Goal: Task Accomplishment & Management: Use online tool/utility

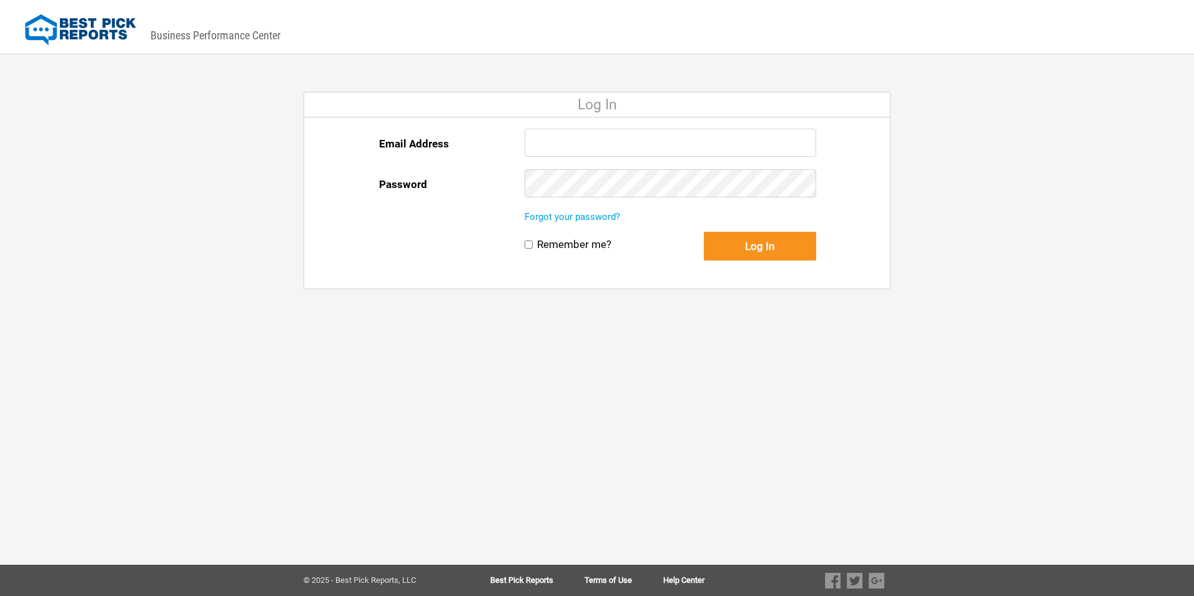
click at [599, 129] on input "Email Address" at bounding box center [671, 143] width 292 height 28
paste input "[EMAIL_ADDRESS][DOMAIN_NAME]"
type input "[EMAIL_ADDRESS][DOMAIN_NAME]"
click at [751, 232] on button "Log In" at bounding box center [760, 246] width 112 height 29
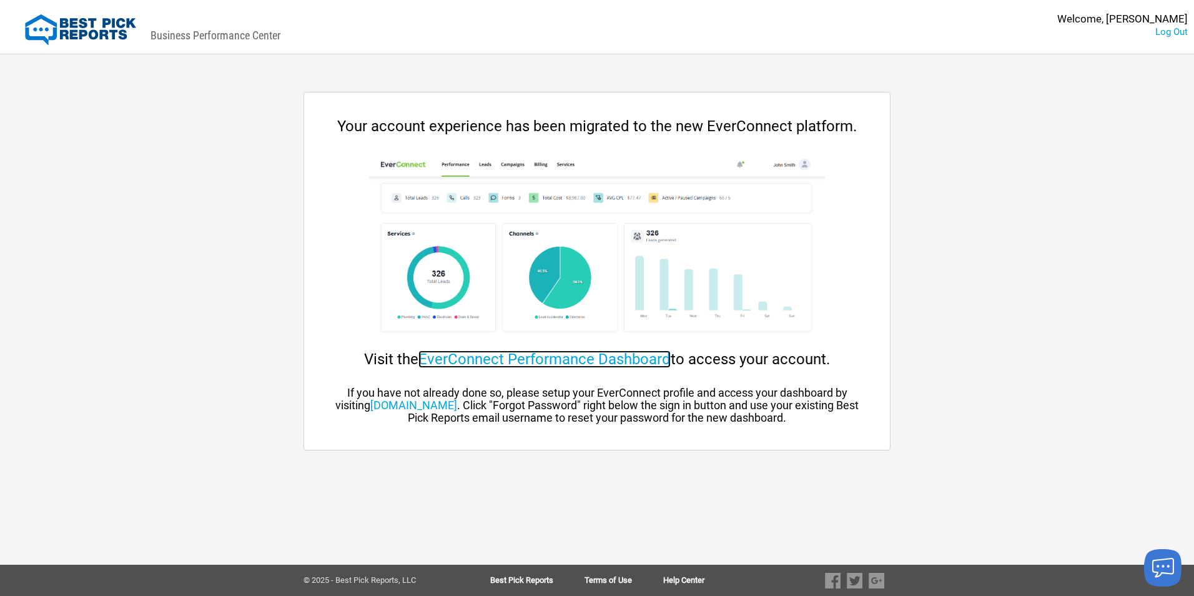
click at [525, 357] on link "EverConnect Performance Dashboard" at bounding box center [544, 358] width 252 height 17
